Goal: Information Seeking & Learning: Learn about a topic

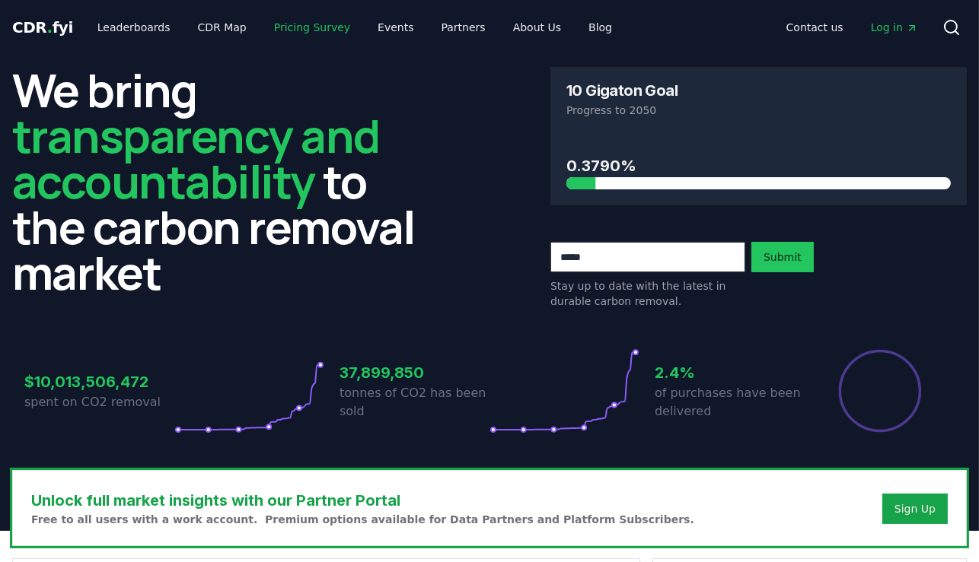
click at [283, 29] on link "Pricing Survey" at bounding box center [312, 27] width 100 height 27
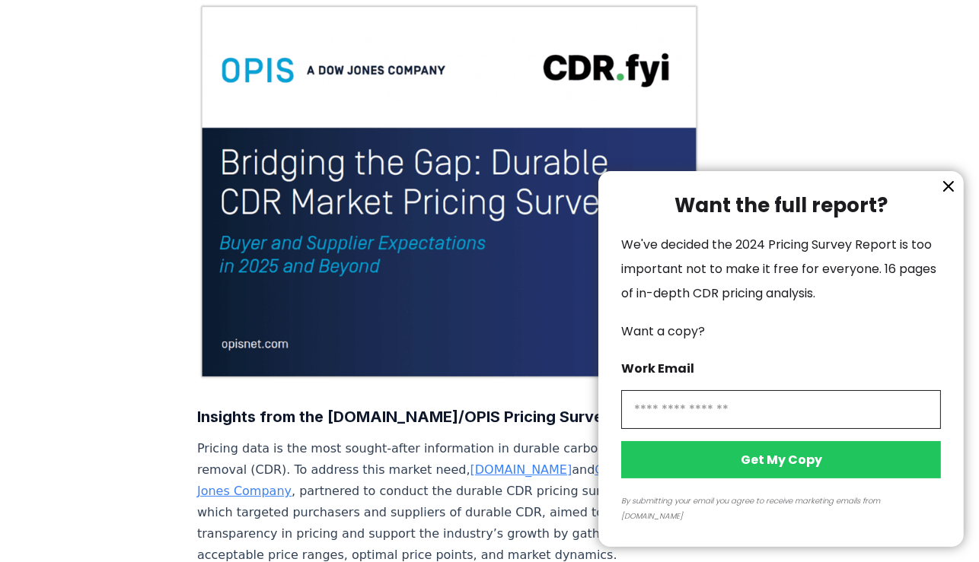
scroll to position [145, 0]
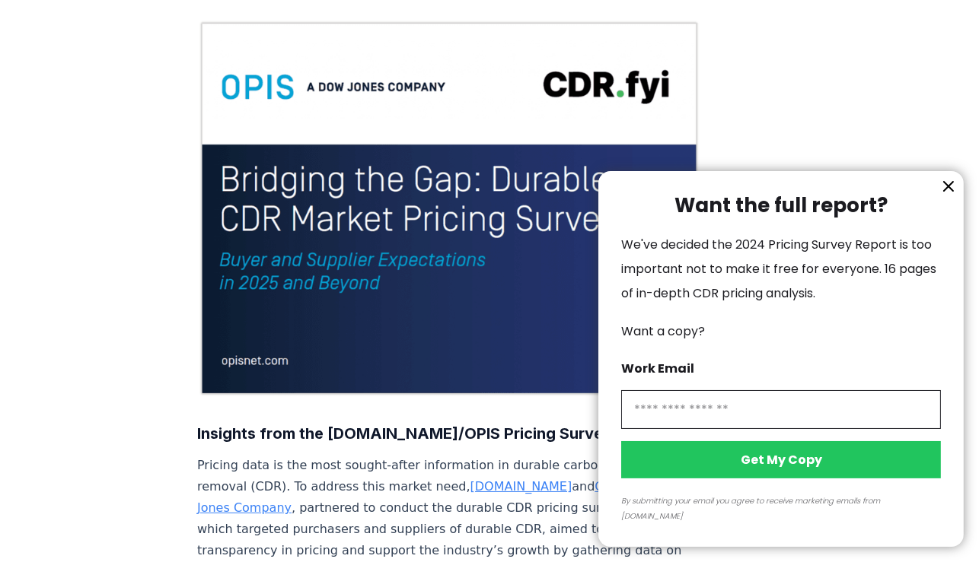
drag, startPoint x: 218, startPoint y: 154, endPoint x: 385, endPoint y: 168, distance: 167.3
click at [385, 168] on div at bounding box center [489, 281] width 979 height 562
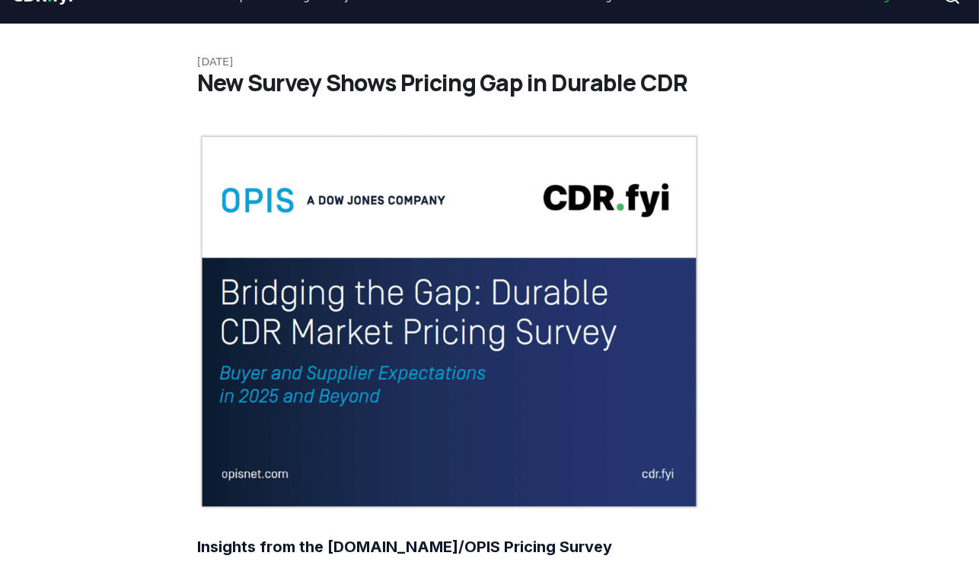
scroll to position [28, 0]
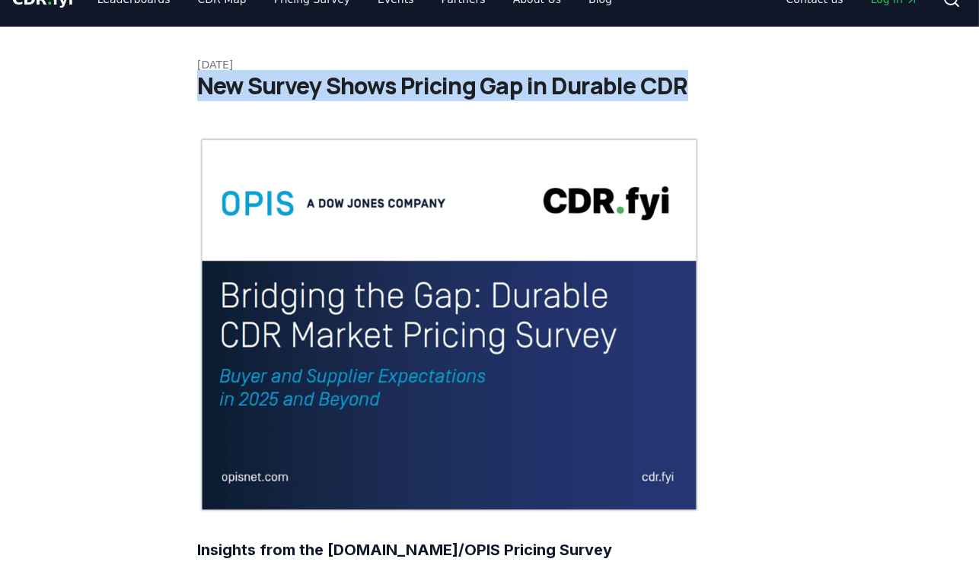
drag, startPoint x: 686, startPoint y: 88, endPoint x: 201, endPoint y: 82, distance: 484.7
click at [201, 82] on h1 "New Survey Shows Pricing Gap in Durable CDR" at bounding box center [489, 85] width 584 height 27
copy h1 "New Survey Shows Pricing Gap in Durable CDR"
click at [630, 209] on img at bounding box center [449, 324] width 504 height 377
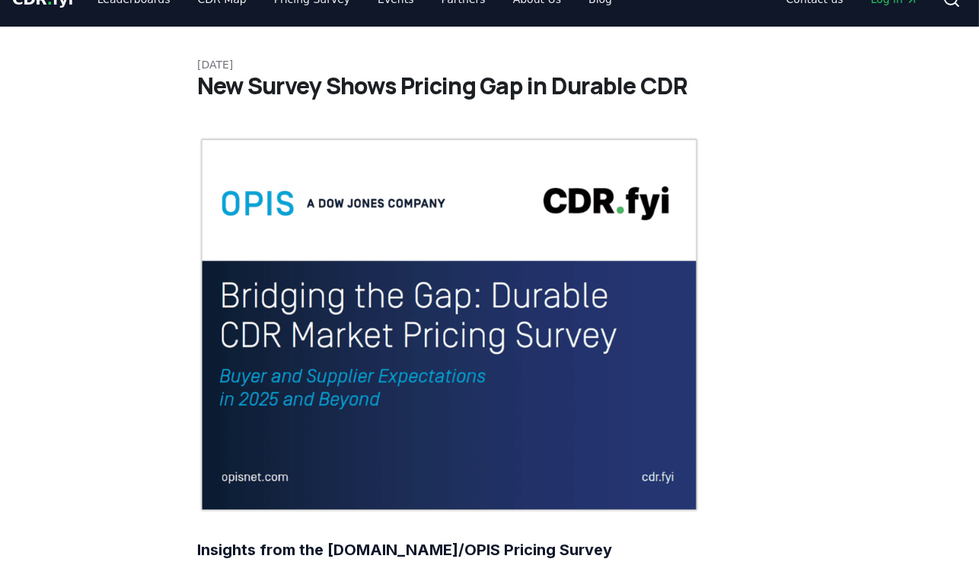
drag, startPoint x: 5, startPoint y: 195, endPoint x: 21, endPoint y: 184, distance: 19.2
